Goal: Information Seeking & Learning: Learn about a topic

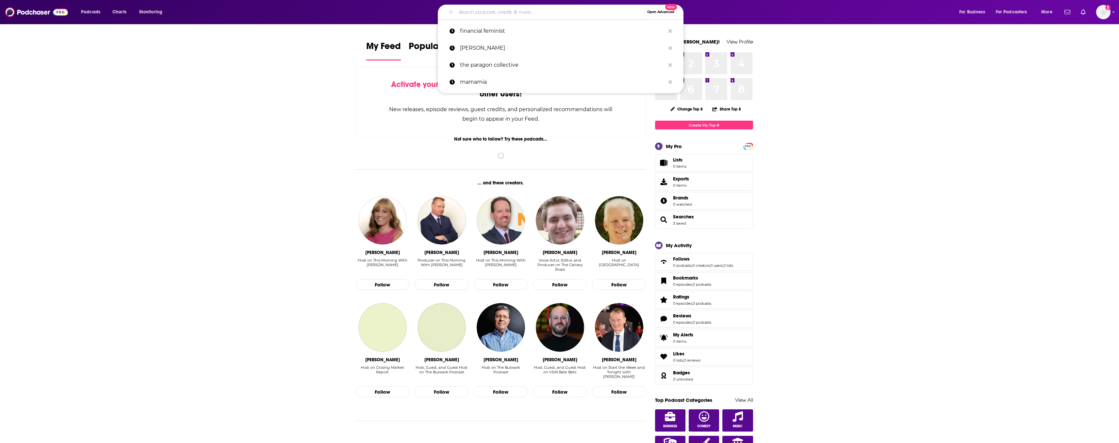
type input "t"
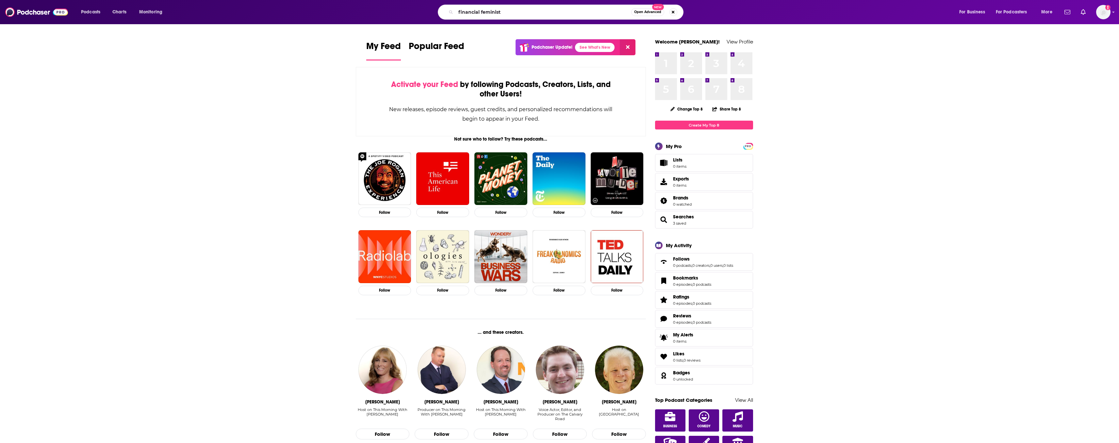
type input "financial feminist"
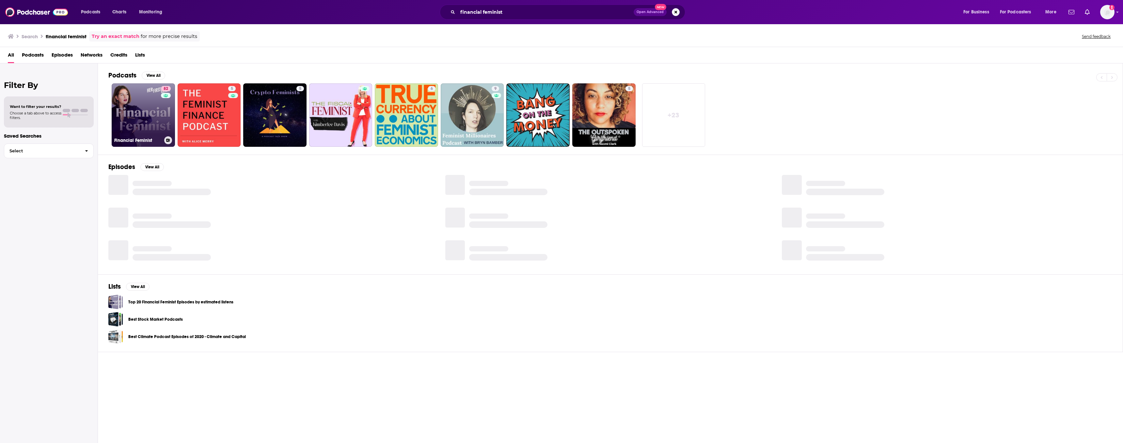
click at [151, 111] on link "82 Financial Feminist" at bounding box center [143, 114] width 63 height 63
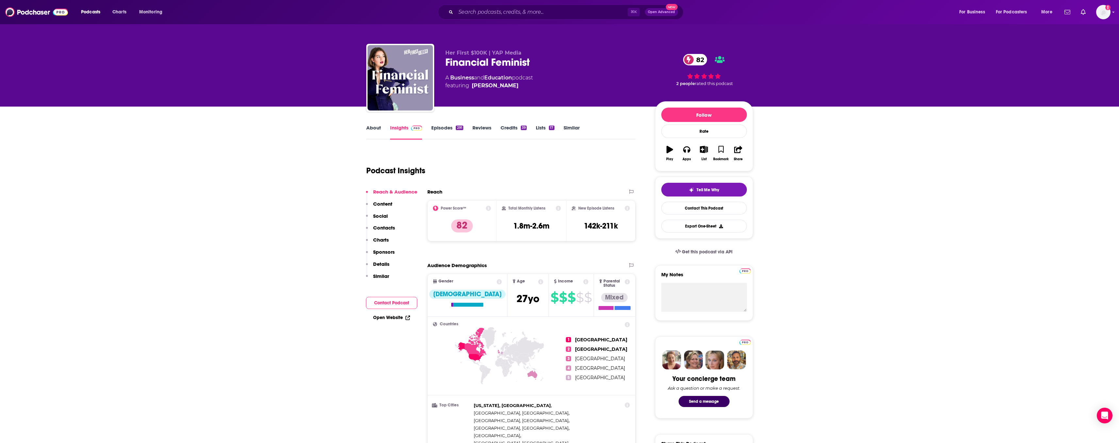
click at [447, 128] on link "Episodes 291" at bounding box center [447, 131] width 32 height 15
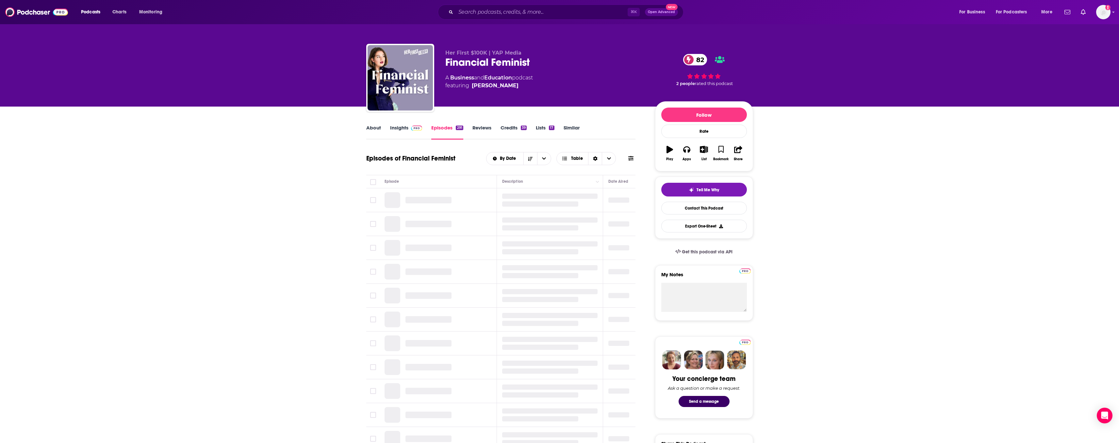
click at [404, 128] on link "Insights" at bounding box center [406, 131] width 32 height 15
